Goal: Navigation & Orientation: Find specific page/section

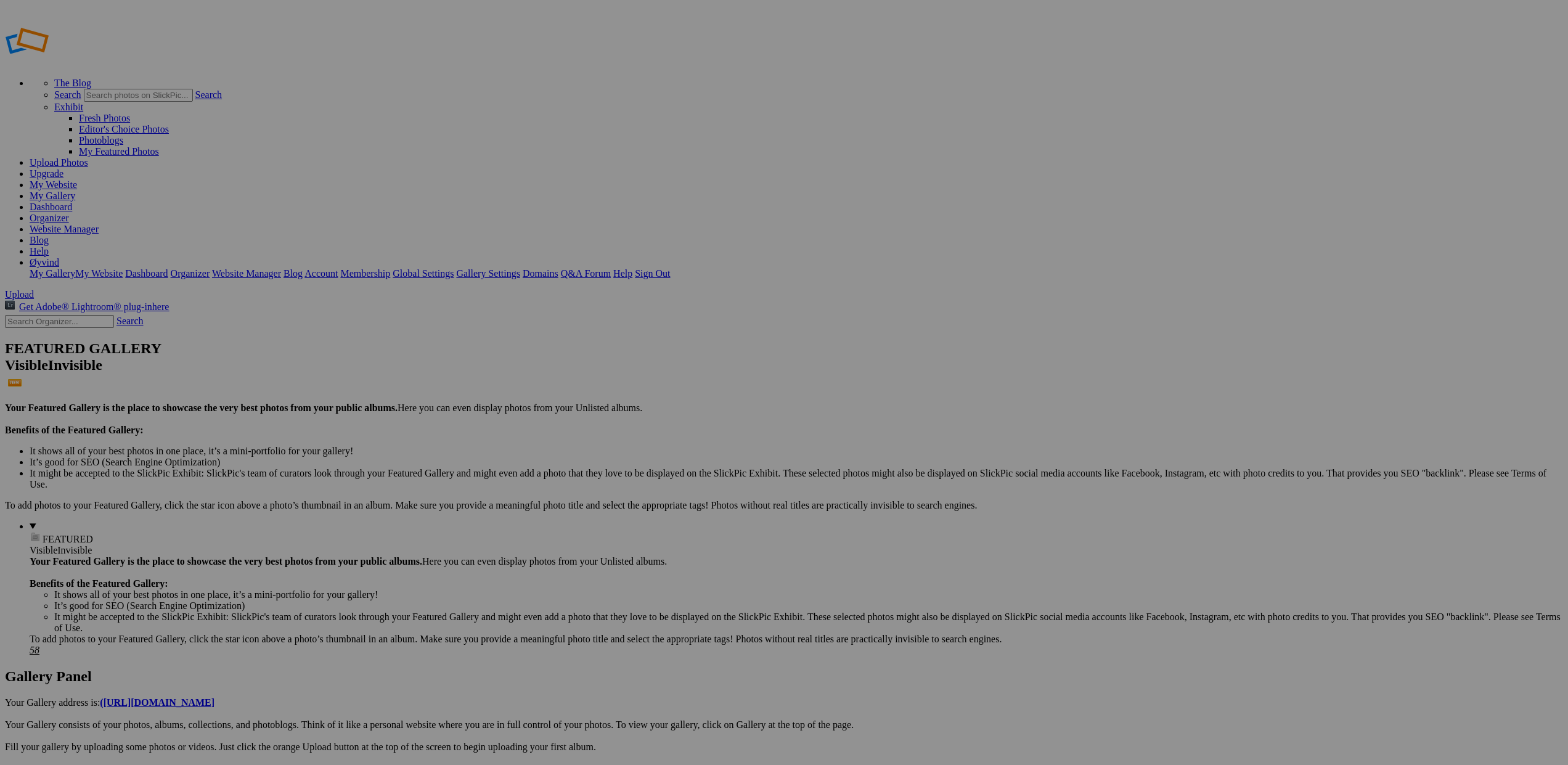
click at [72, 202] on link "Dashboard" at bounding box center [51, 207] width 42 height 10
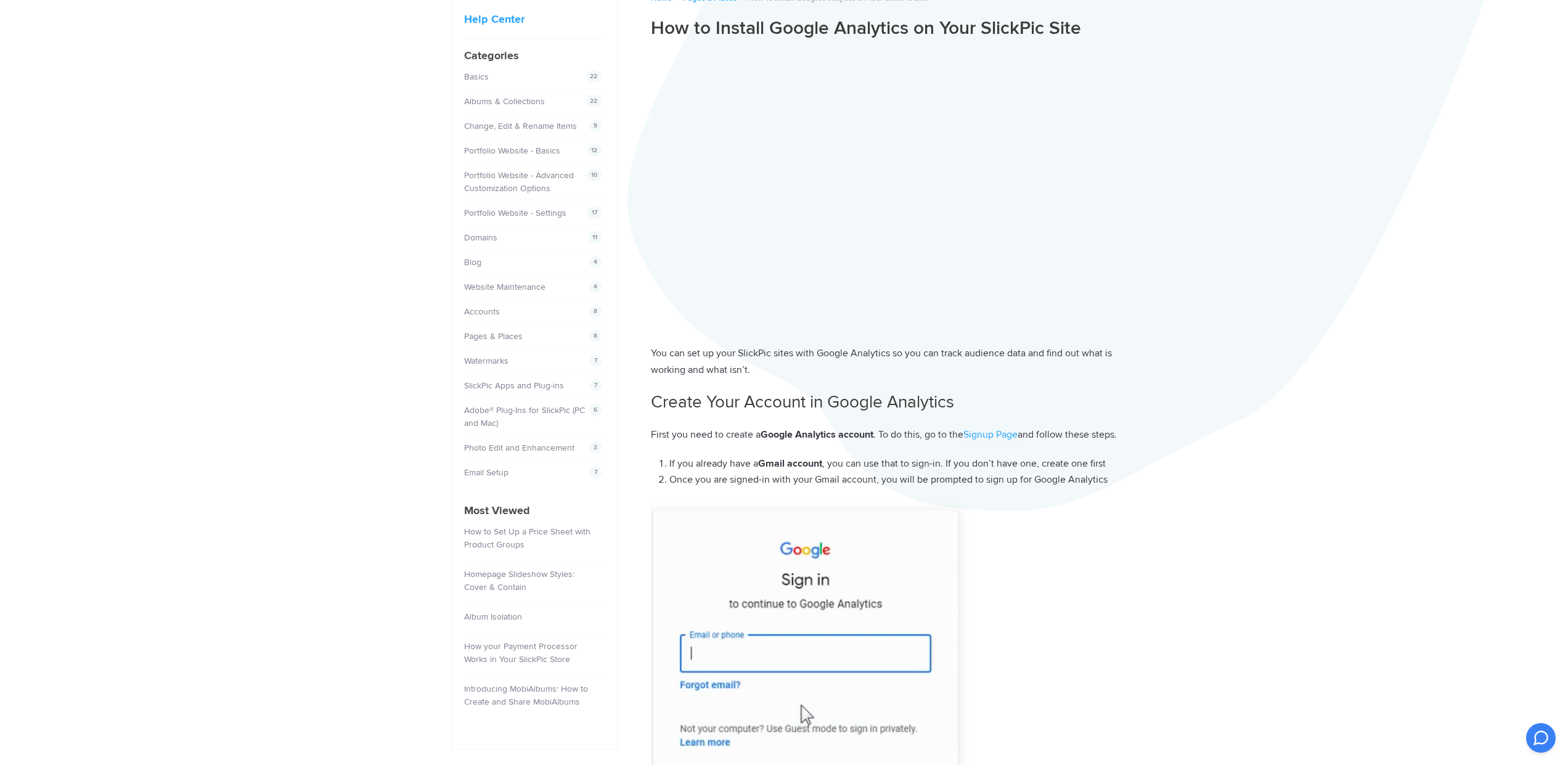
scroll to position [116, 0]
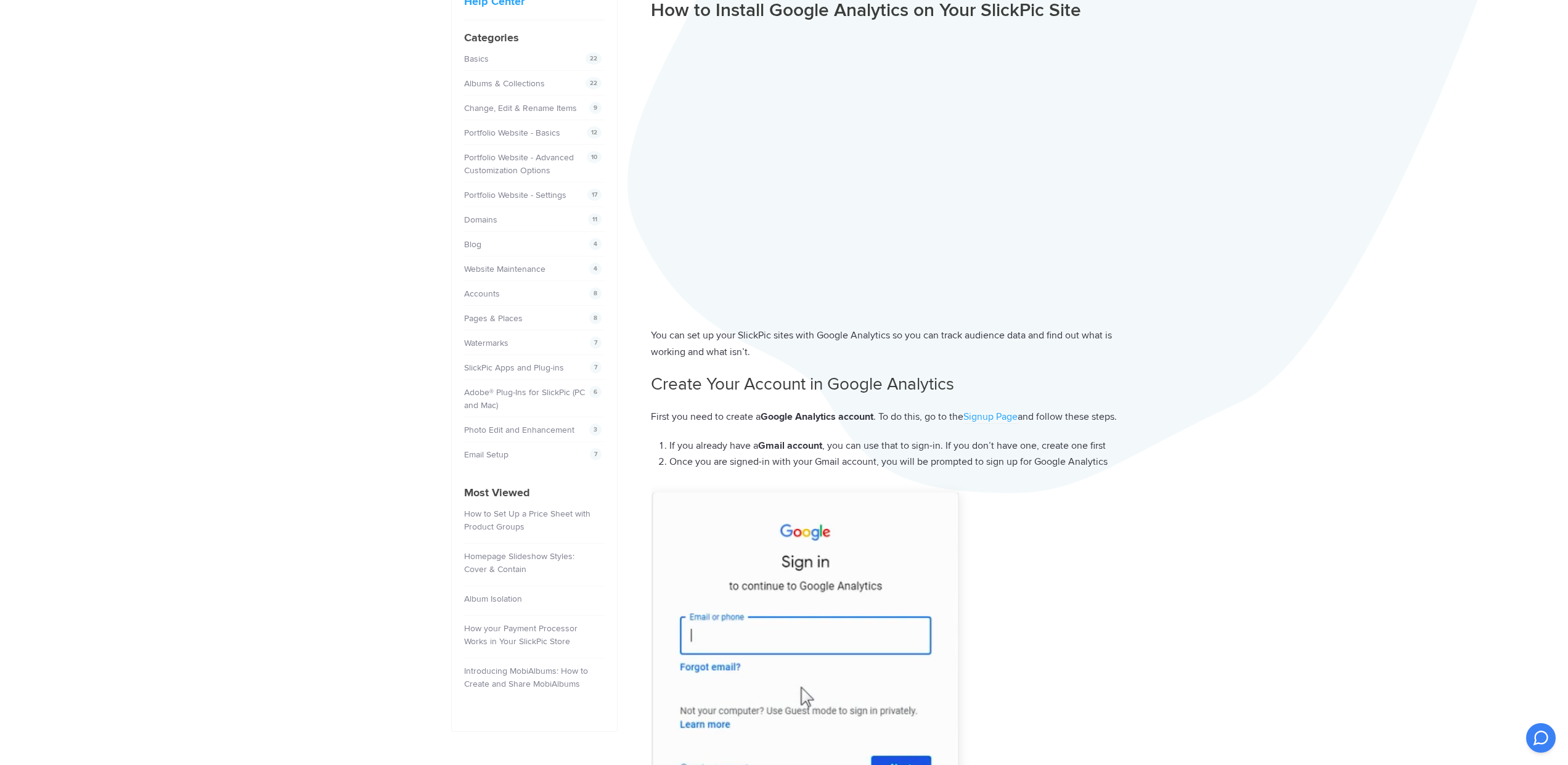
click at [735, 652] on img at bounding box center [805, 646] width 308 height 305
click at [694, 648] on img at bounding box center [805, 646] width 308 height 305
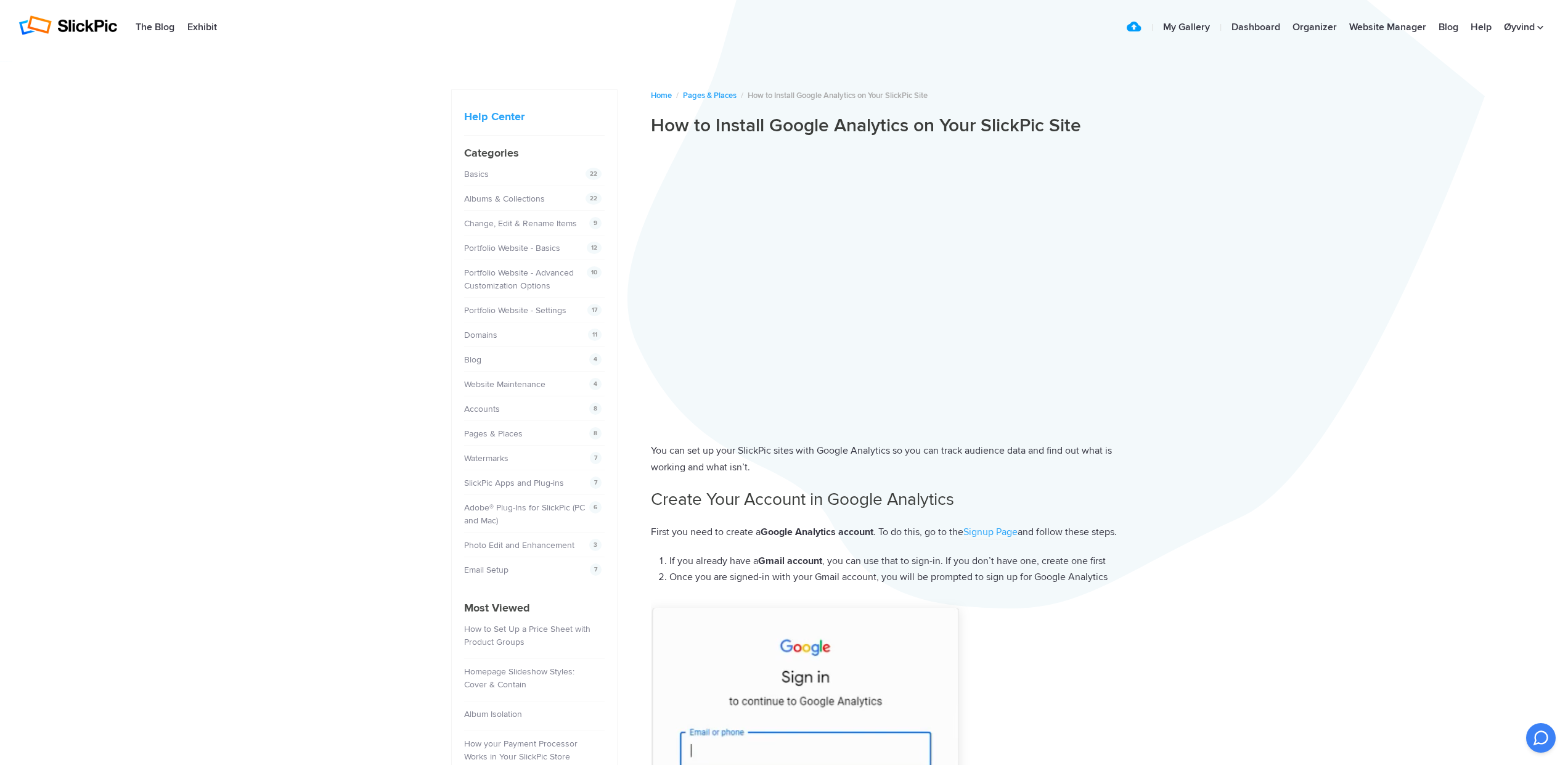
scroll to position [0, 0]
click at [481, 175] on link "Basics" at bounding box center [478, 174] width 24 height 10
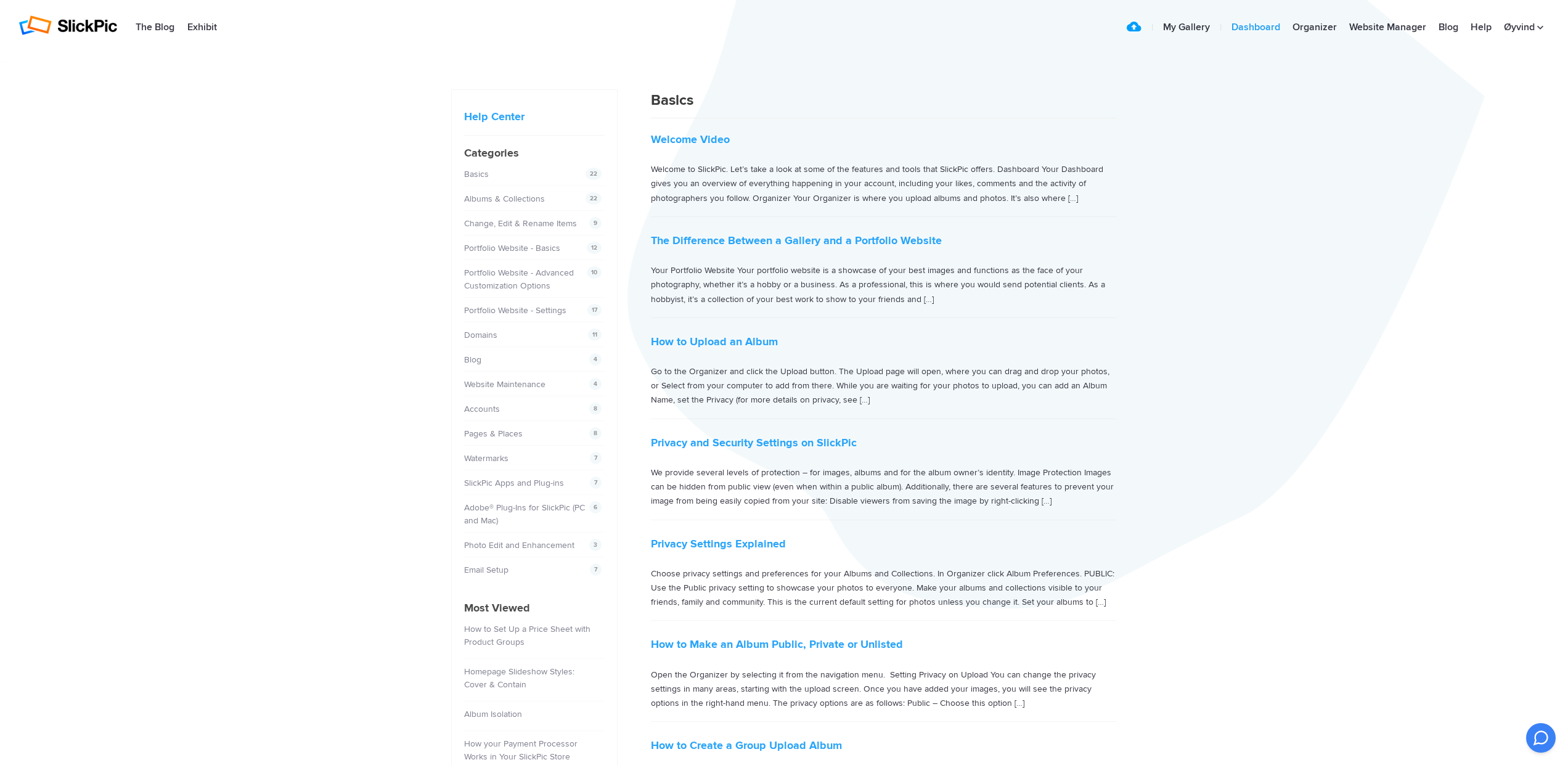
click at [1254, 28] on link "Dashboard" at bounding box center [1256, 28] width 61 height 24
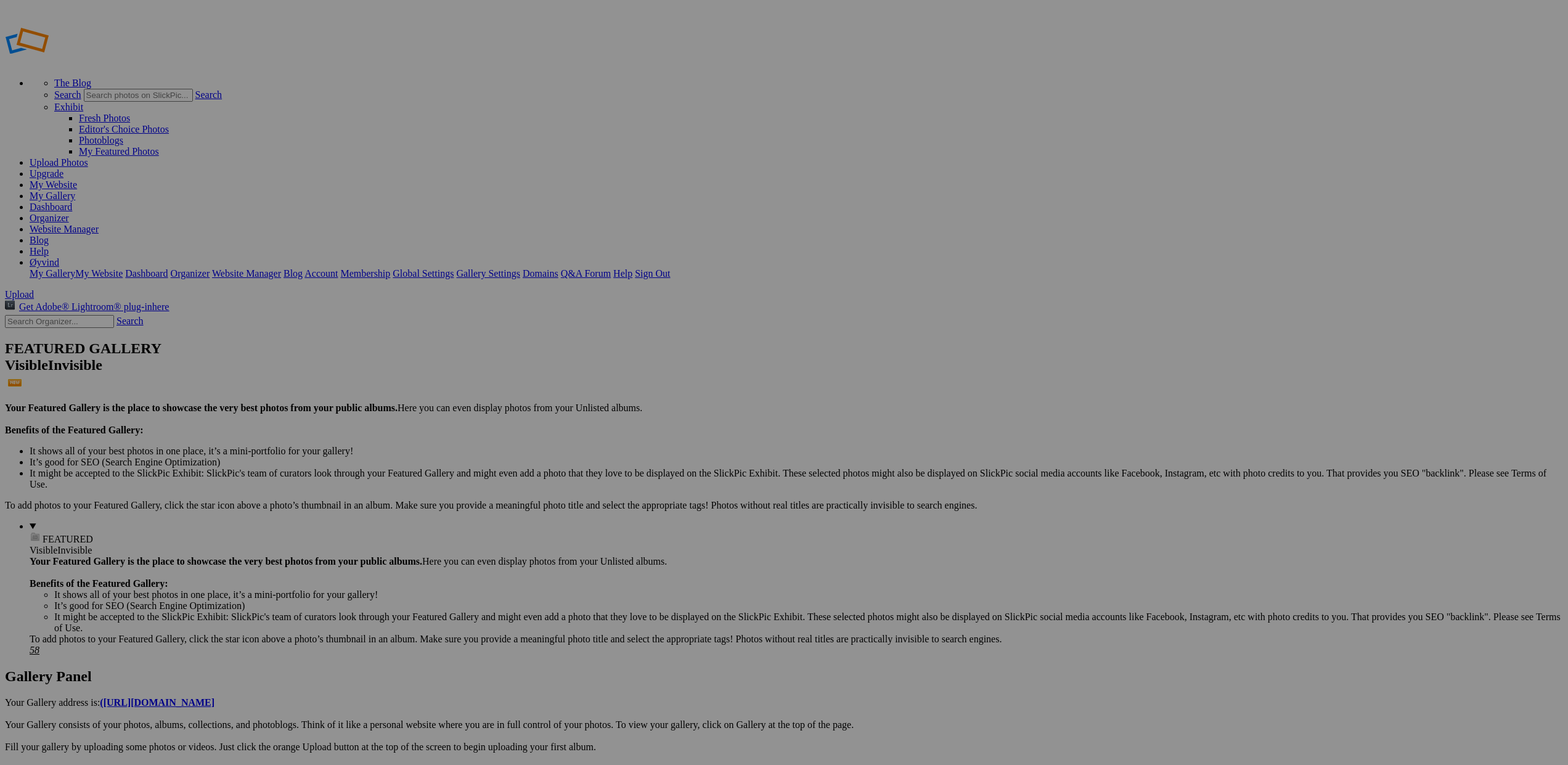
click at [99, 224] on link "Website Manager" at bounding box center [64, 229] width 69 height 10
